Goal: Task Accomplishment & Management: Use online tool/utility

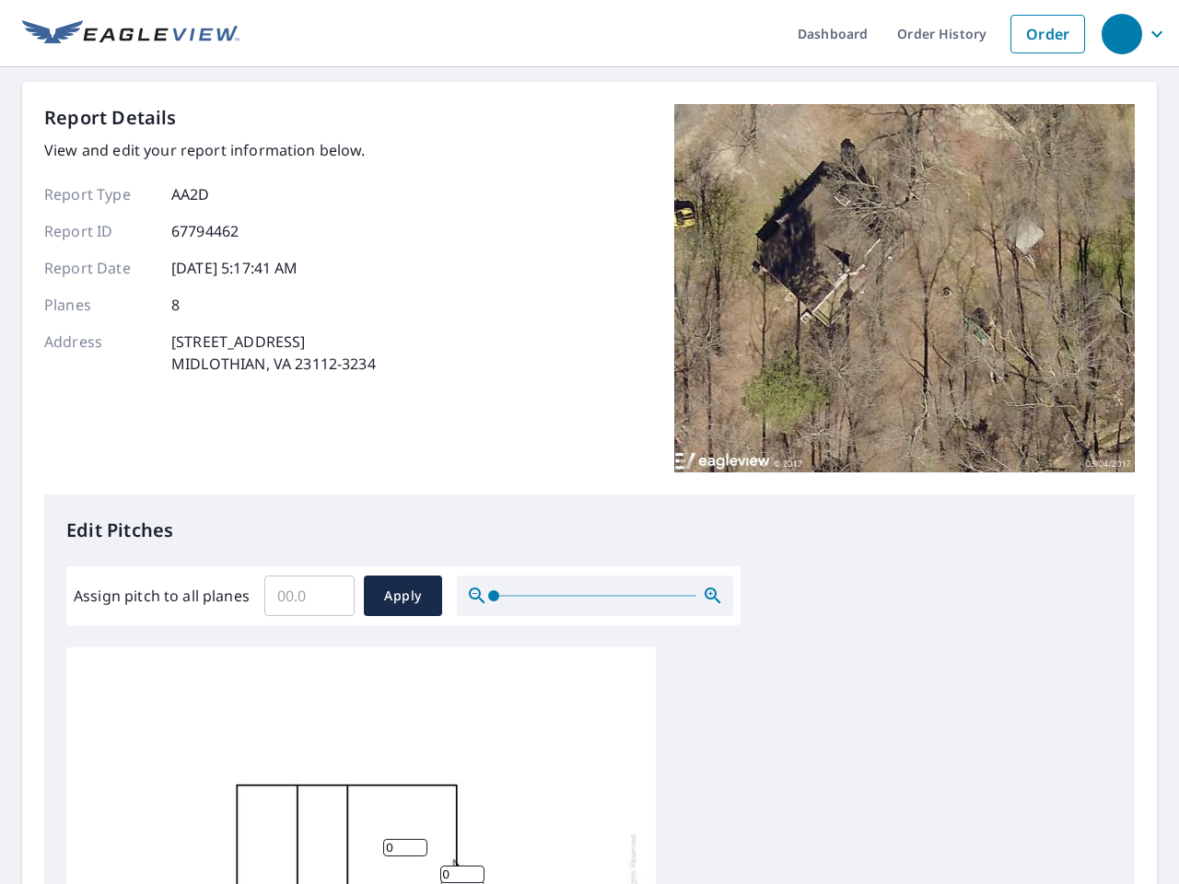
click at [590, 442] on div "Report Details View and edit your report information below. Report Type AA2D Re…" at bounding box center [589, 299] width 1091 height 391
click at [1121, 33] on div "button" at bounding box center [1122, 34] width 41 height 41
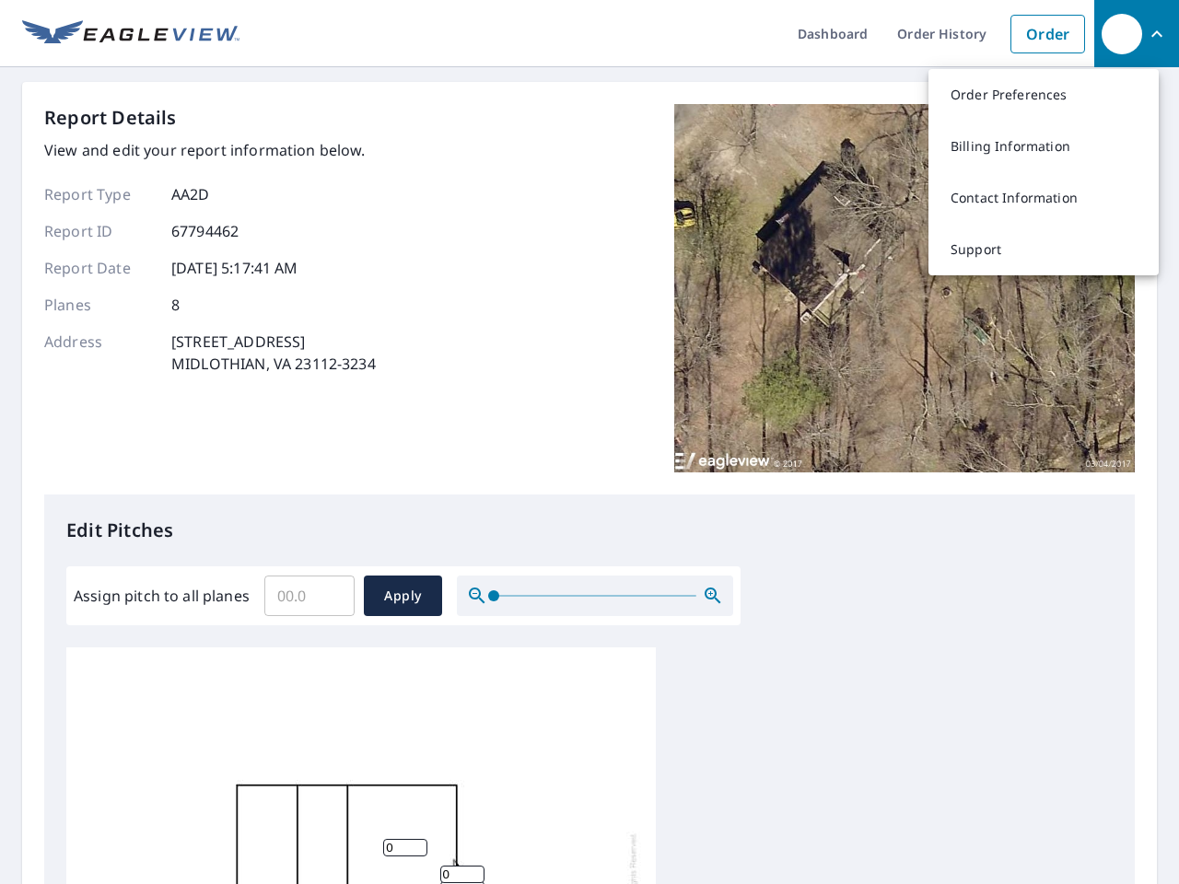
click at [310, 596] on input "Assign pitch to all planes" at bounding box center [309, 596] width 90 height 52
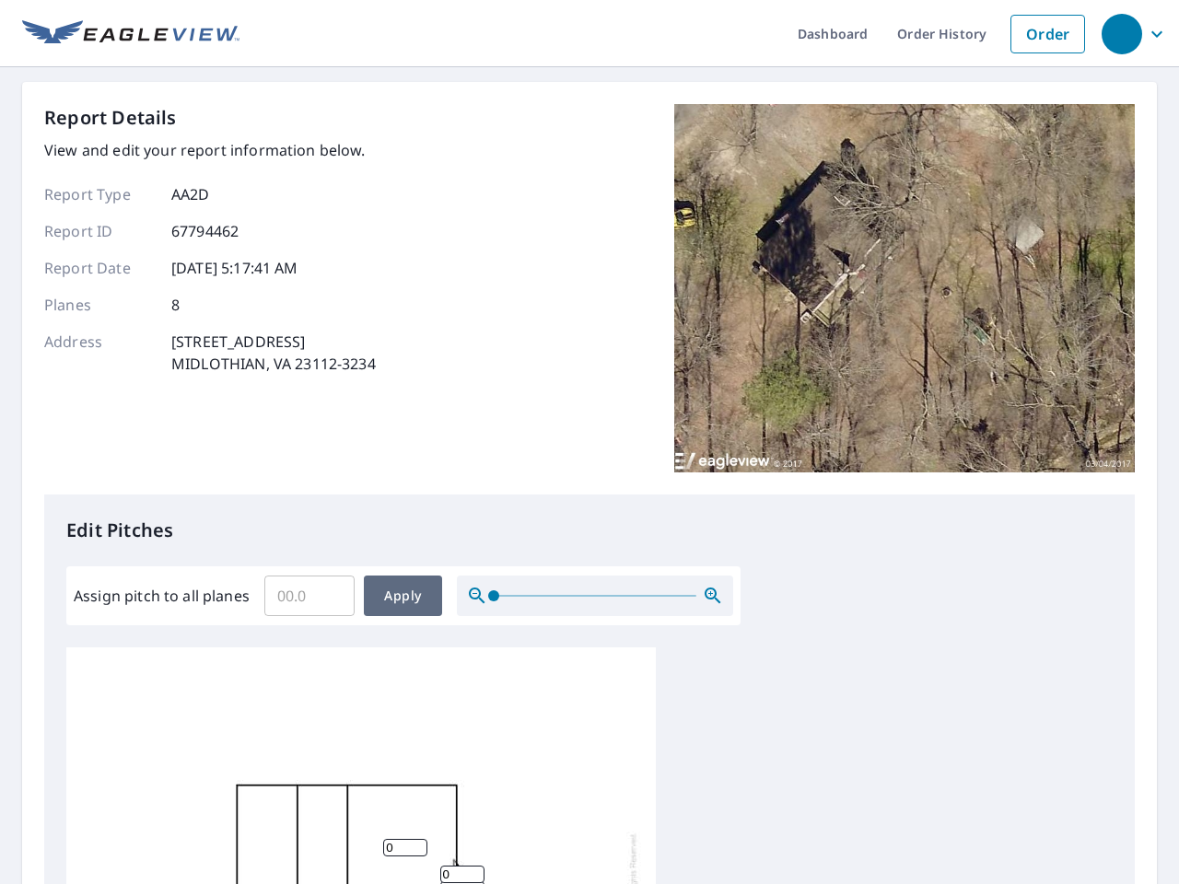
click at [403, 596] on span "Apply" at bounding box center [403, 596] width 49 height 23
click at [713, 596] on icon "button" at bounding box center [713, 596] width 22 height 22
